Goal: Navigation & Orientation: Find specific page/section

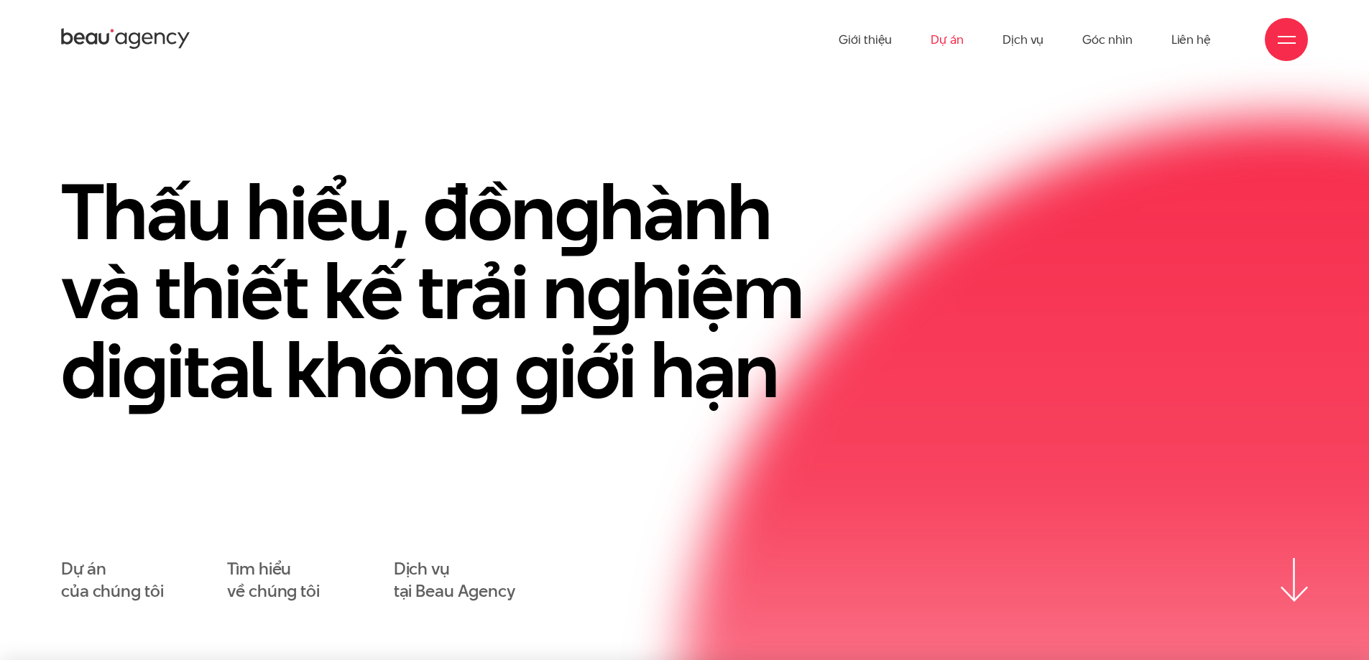
click at [957, 39] on link "Dự án" at bounding box center [947, 39] width 33 height 79
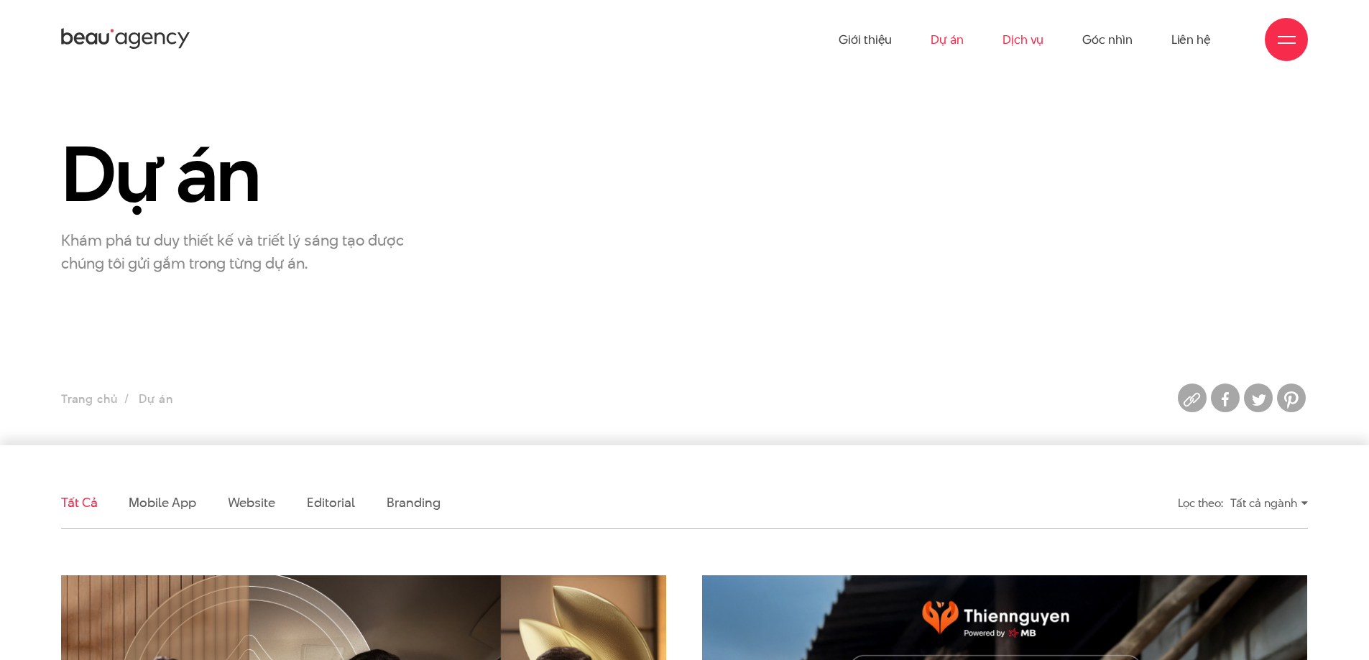
click at [1020, 37] on link "Dịch vụ" at bounding box center [1023, 39] width 41 height 79
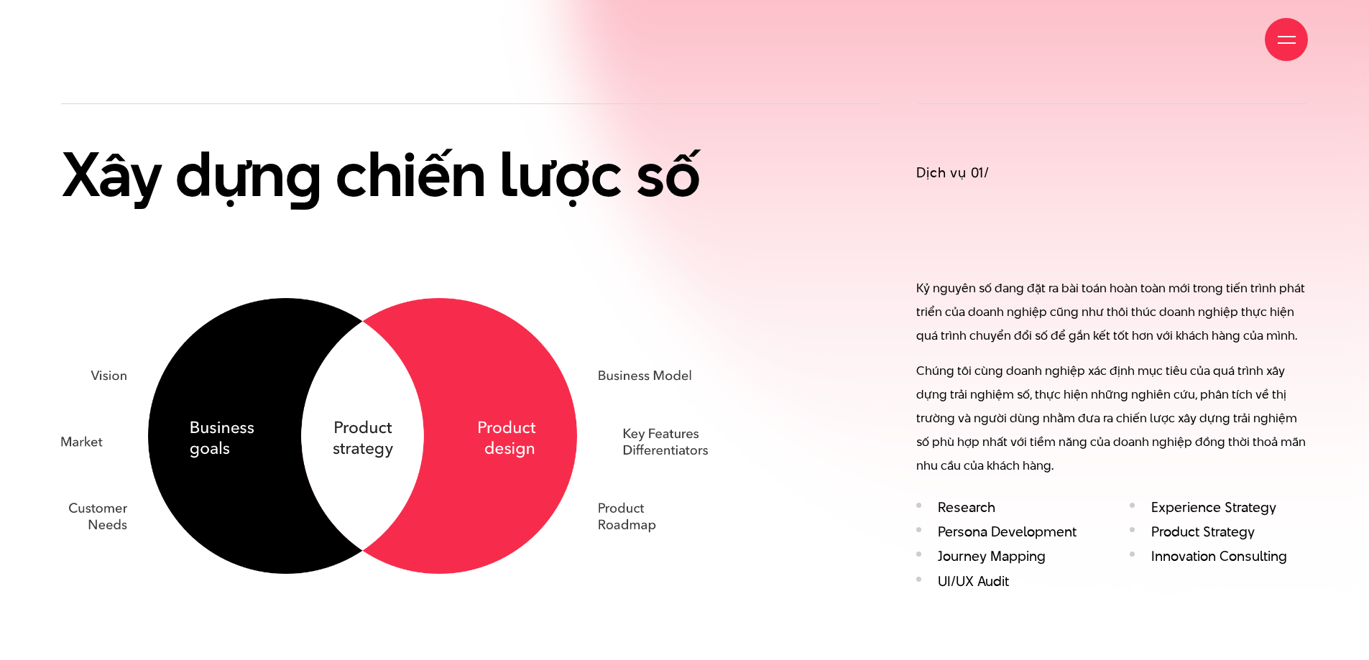
scroll to position [1222, 0]
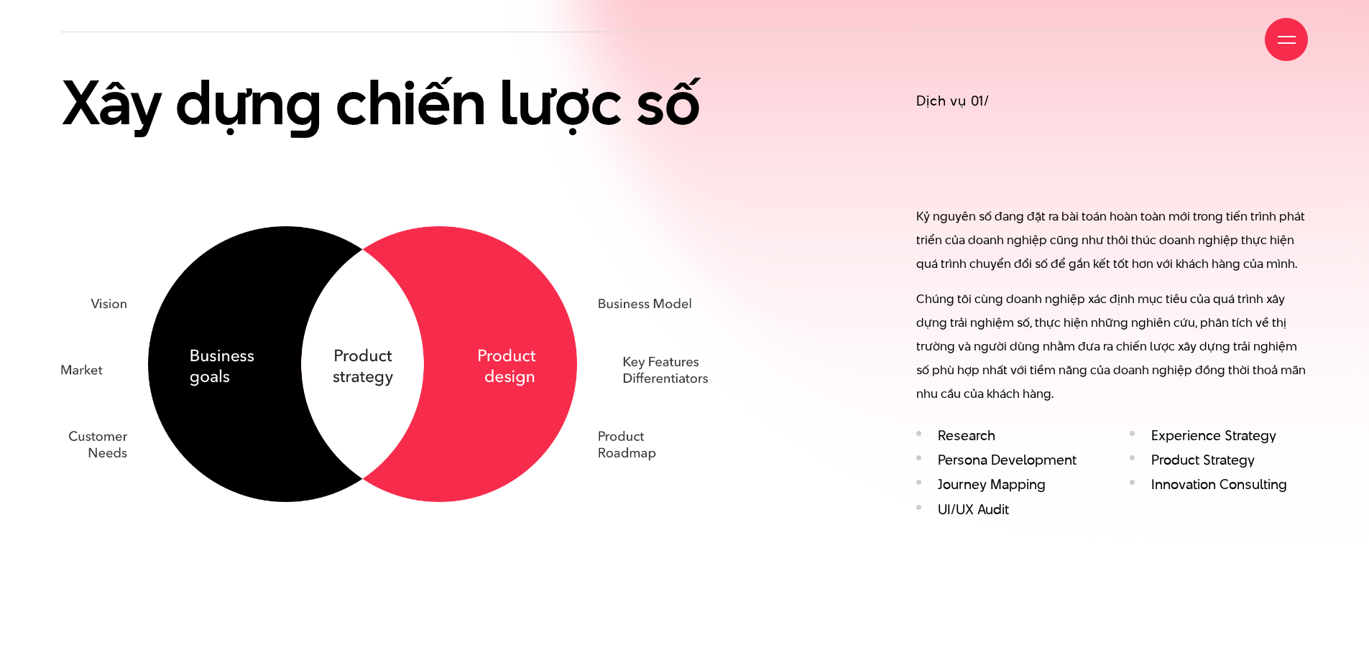
click at [994, 358] on p "Chúng tôi cùng doanh nghiệp xác định mục tiêu của quá trình xây dựng trải nghiệ…" at bounding box center [1112, 346] width 392 height 119
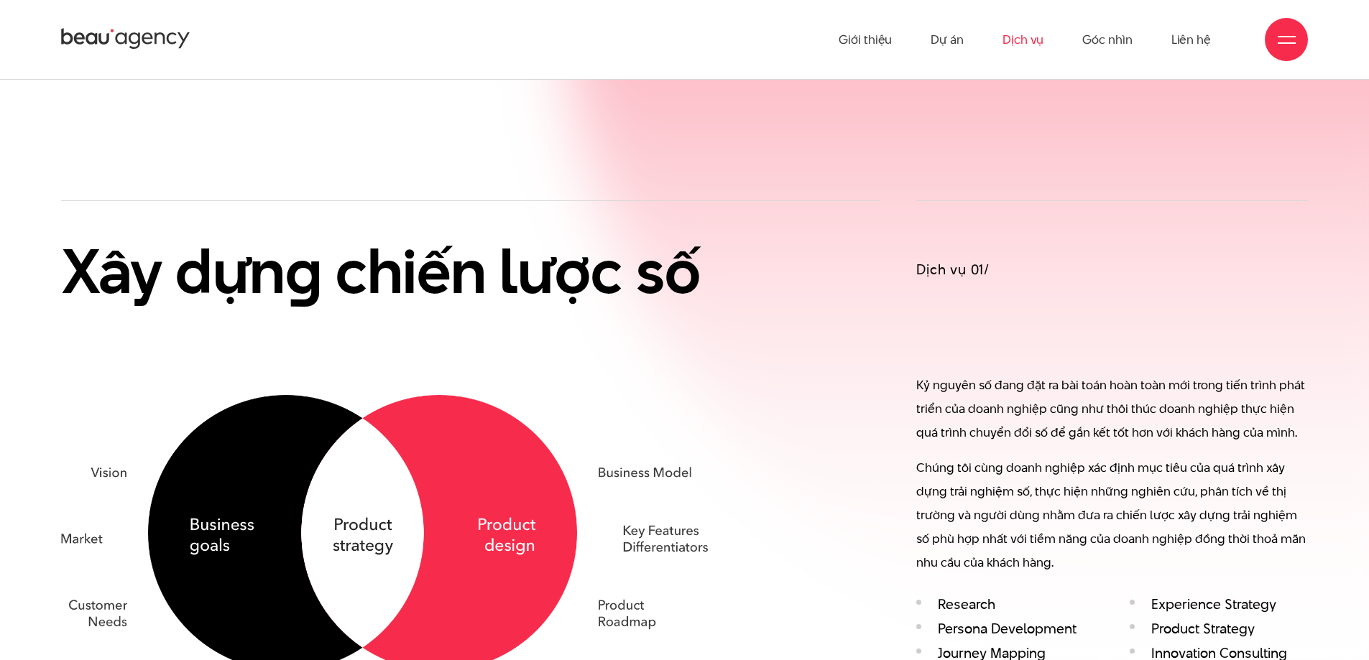
scroll to position [934, 0]
